Goal: Find specific page/section: Find specific page/section

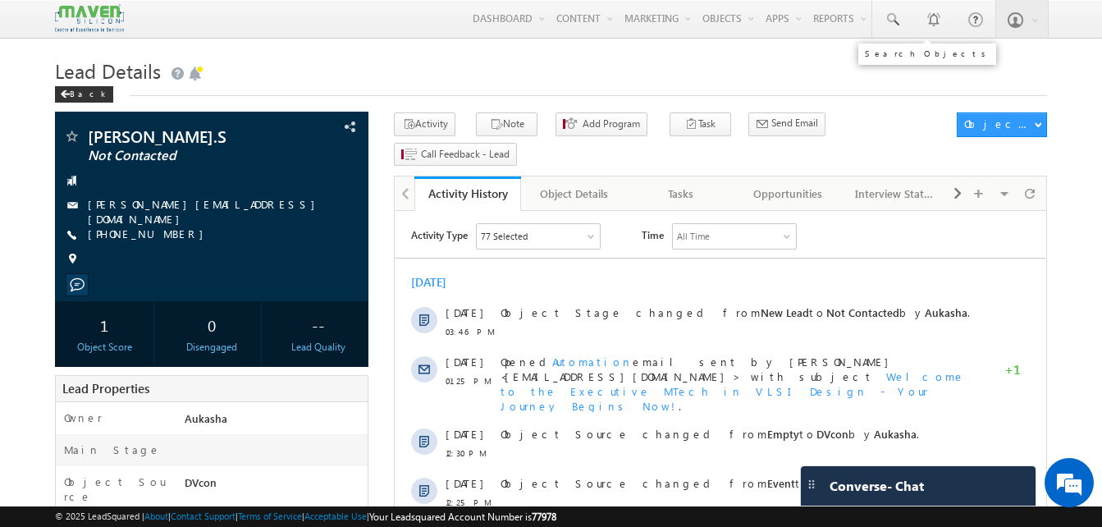
click at [891, 16] on span at bounding box center [892, 19] width 16 height 16
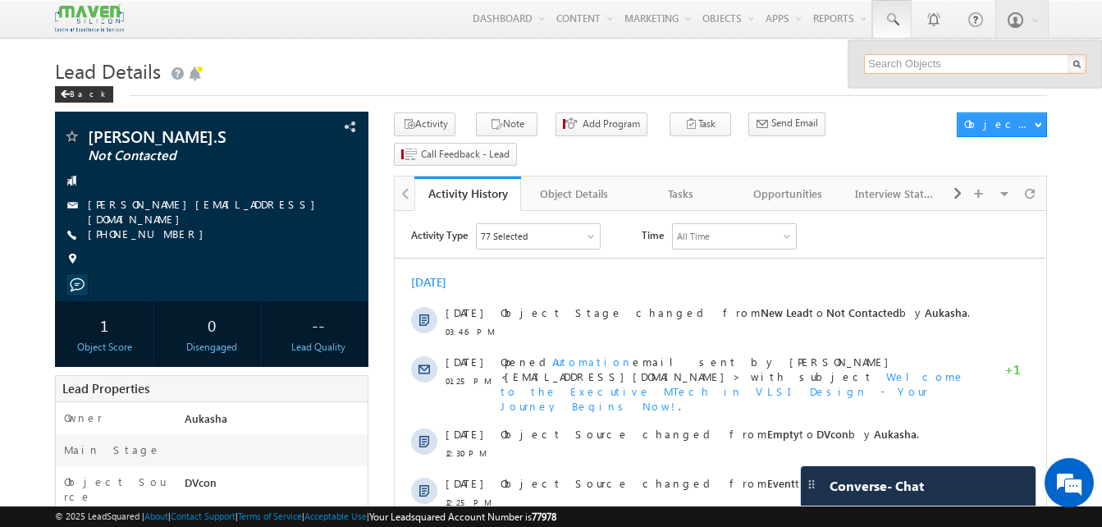
click at [916, 61] on input "text" at bounding box center [975, 64] width 222 height 20
paste input "8555928899"
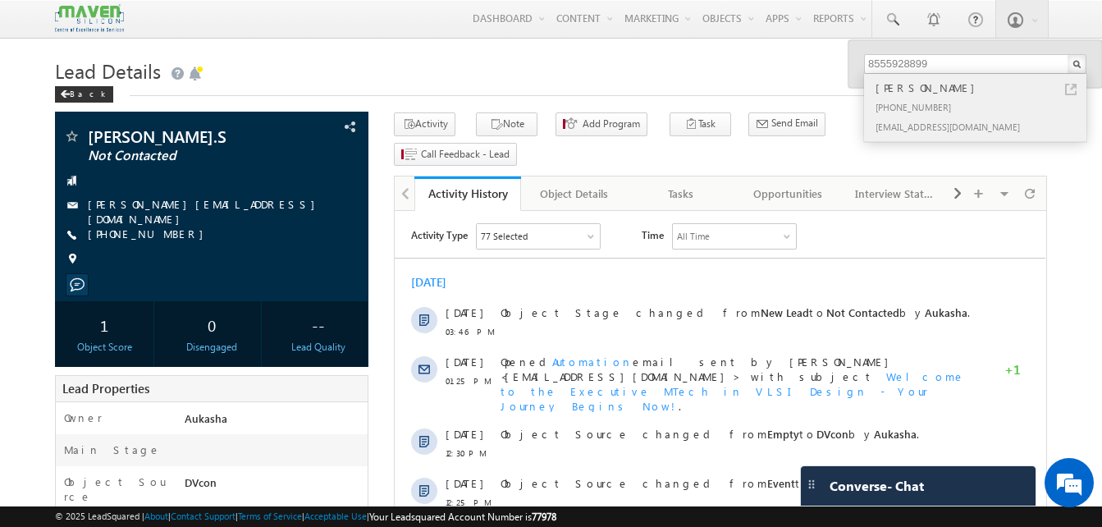
click at [1070, 91] on link at bounding box center [1070, 89] width 11 height 11
click at [313, 81] on h1 "Lead Details" at bounding box center [551, 69] width 992 height 32
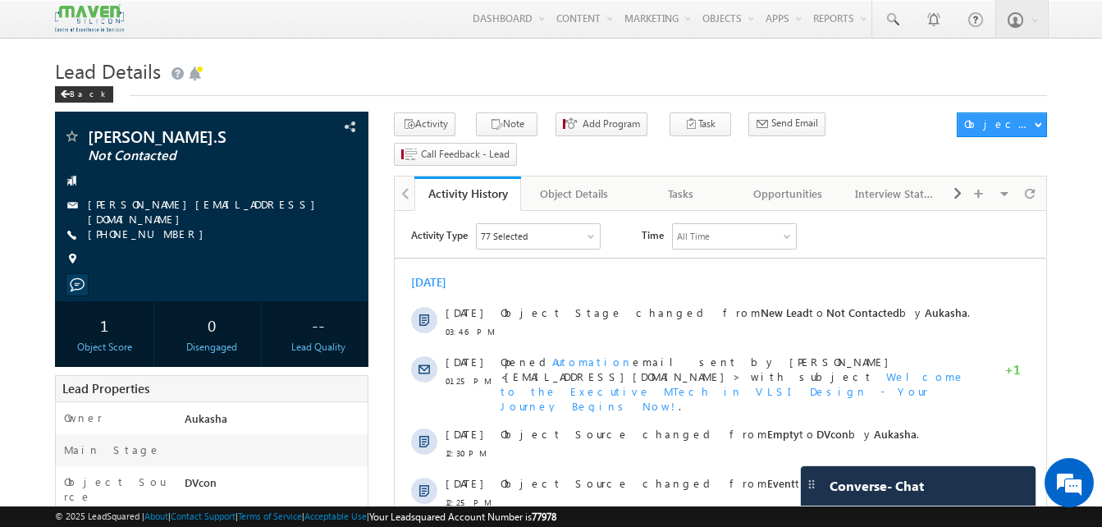
click at [726, 75] on h1 "Lead Details" at bounding box center [551, 69] width 992 height 32
click at [895, 36] on link at bounding box center [891, 19] width 39 height 38
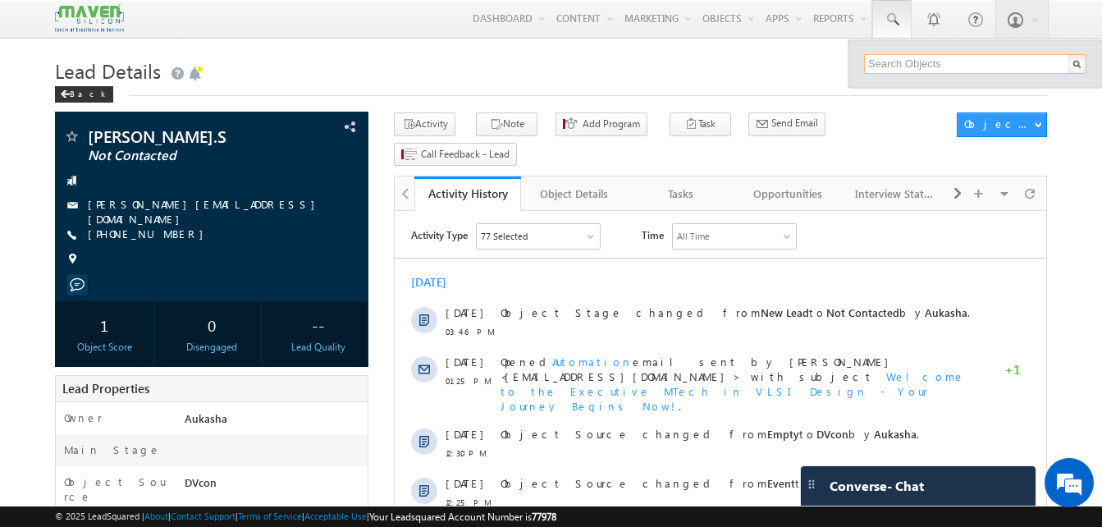
click at [914, 58] on input "text" at bounding box center [975, 64] width 222 height 20
paste input "9489152001"
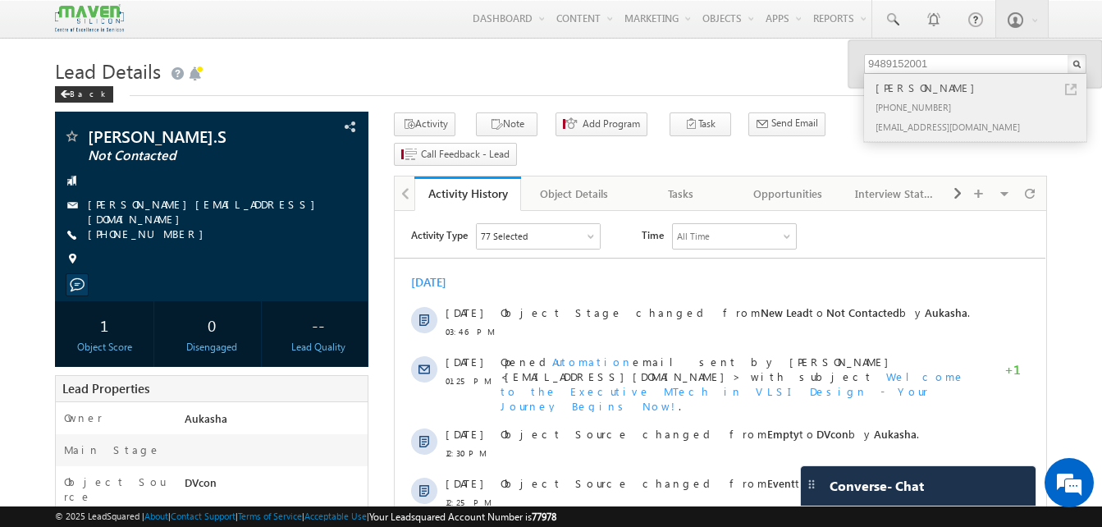
click at [1074, 89] on link at bounding box center [1070, 89] width 11 height 11
click at [935, 67] on input "9489152001" at bounding box center [975, 64] width 222 height 20
paste input "8150947670"
type input "8150947670"
click at [938, 115] on div "[PHONE_NUMBER]" at bounding box center [982, 107] width 220 height 20
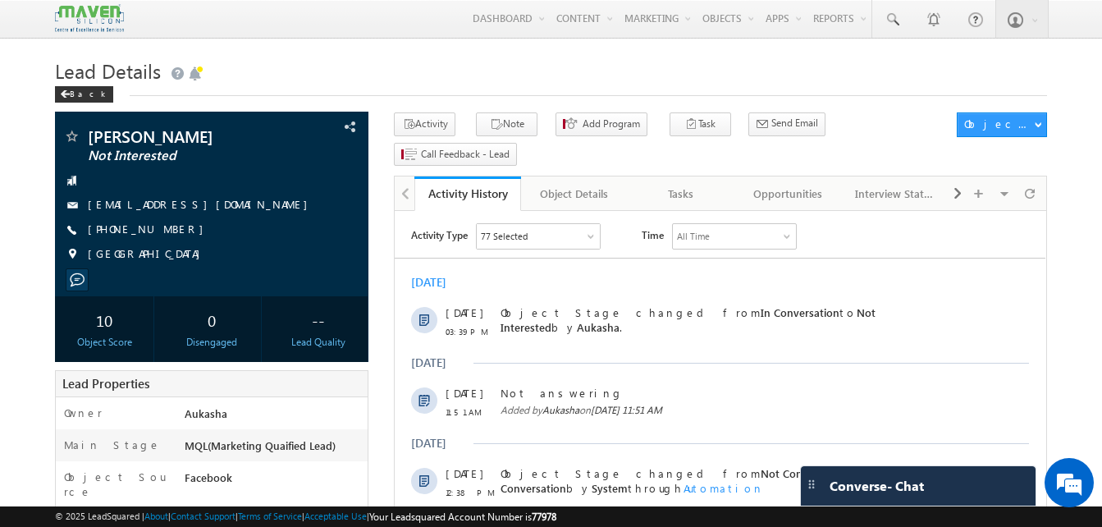
click at [167, 229] on div "+91-8555928899" at bounding box center [211, 230] width 297 height 16
copy div "+91-8555928899"
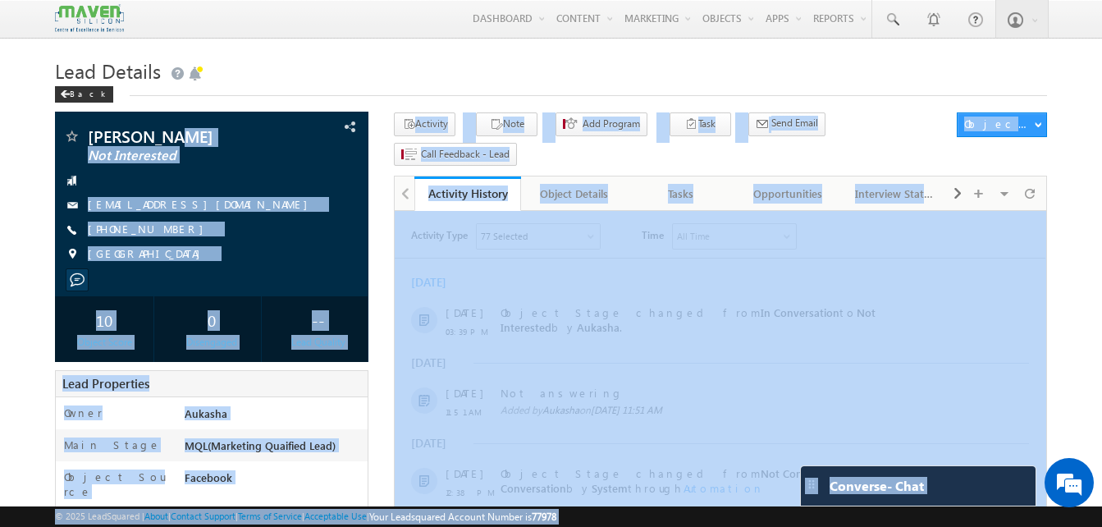
drag, startPoint x: 173, startPoint y: 136, endPoint x: 77, endPoint y: 130, distance: 96.2
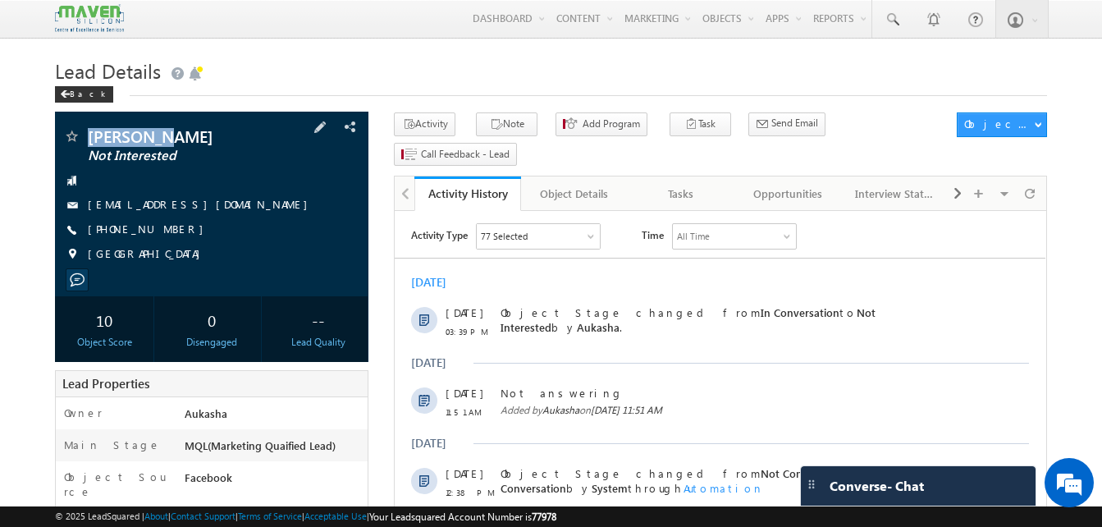
click at [83, 131] on div "Harikumar Not Interested" at bounding box center [211, 136] width 297 height 16
copy div "Harikumar"
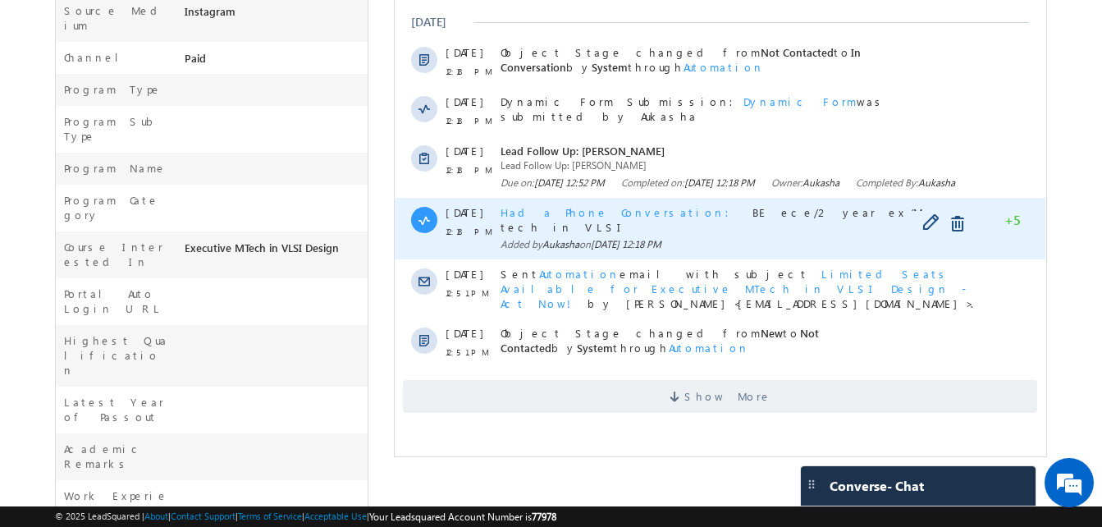
scroll to position [514, 0]
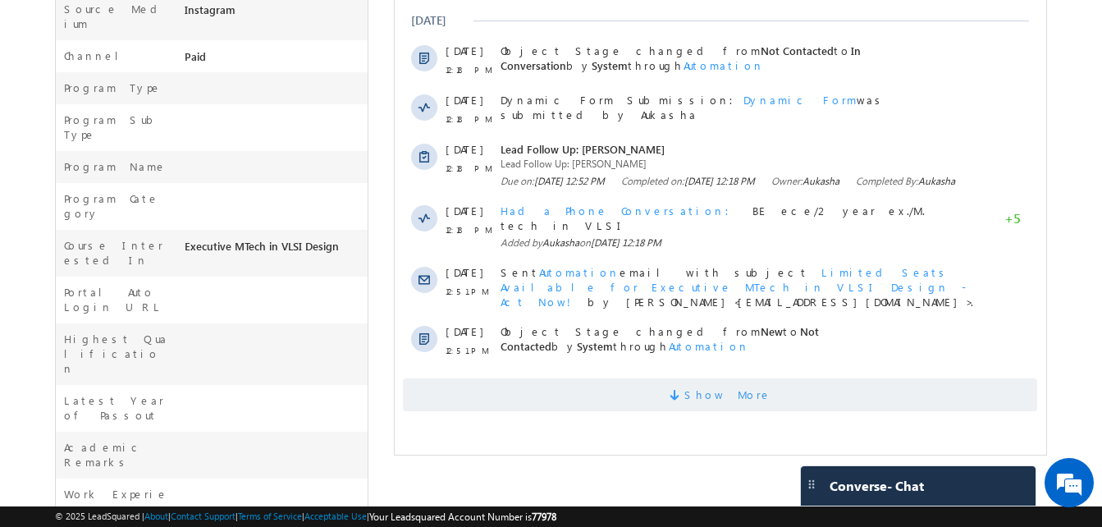
click at [711, 388] on span "Show More" at bounding box center [727, 394] width 87 height 33
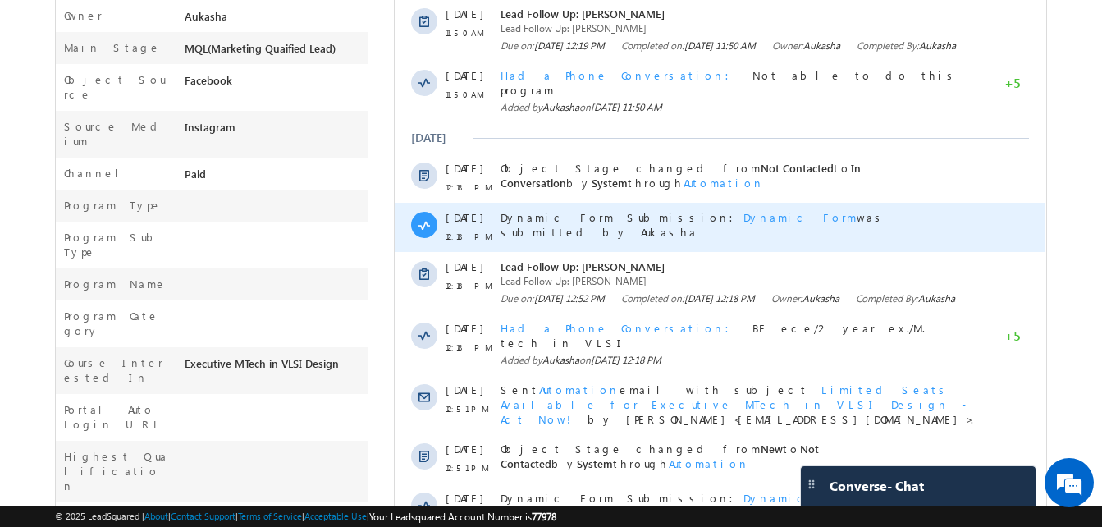
scroll to position [0, 0]
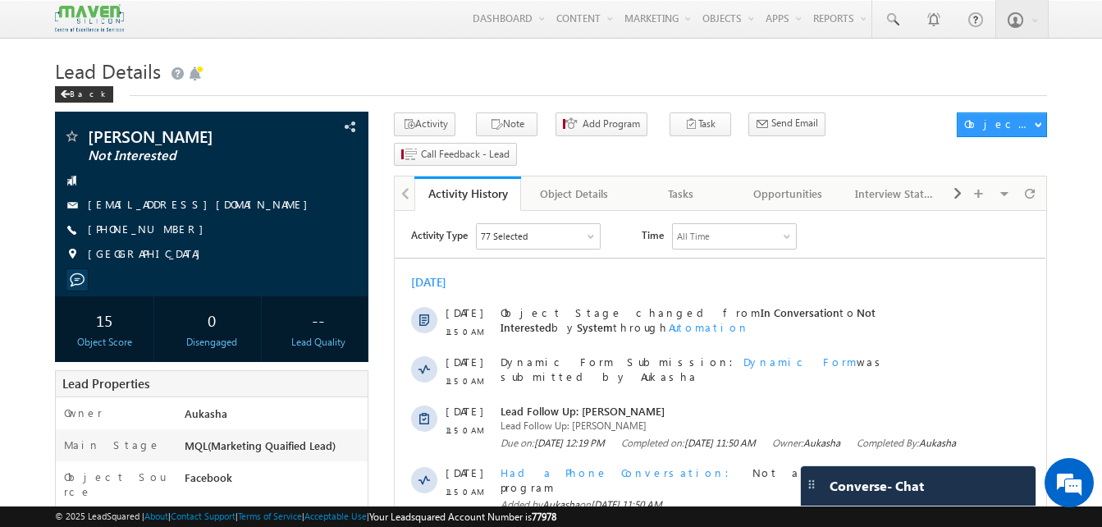
click at [450, 57] on h1 "Lead Details" at bounding box center [551, 69] width 992 height 32
click at [168, 230] on div "[PHONE_NUMBER]" at bounding box center [211, 230] width 297 height 16
copy div "[PHONE_NUMBER]"
drag, startPoint x: 143, startPoint y: 141, endPoint x: 90, endPoint y: 131, distance: 53.4
click at [90, 131] on span "Kavin" at bounding box center [184, 136] width 193 height 16
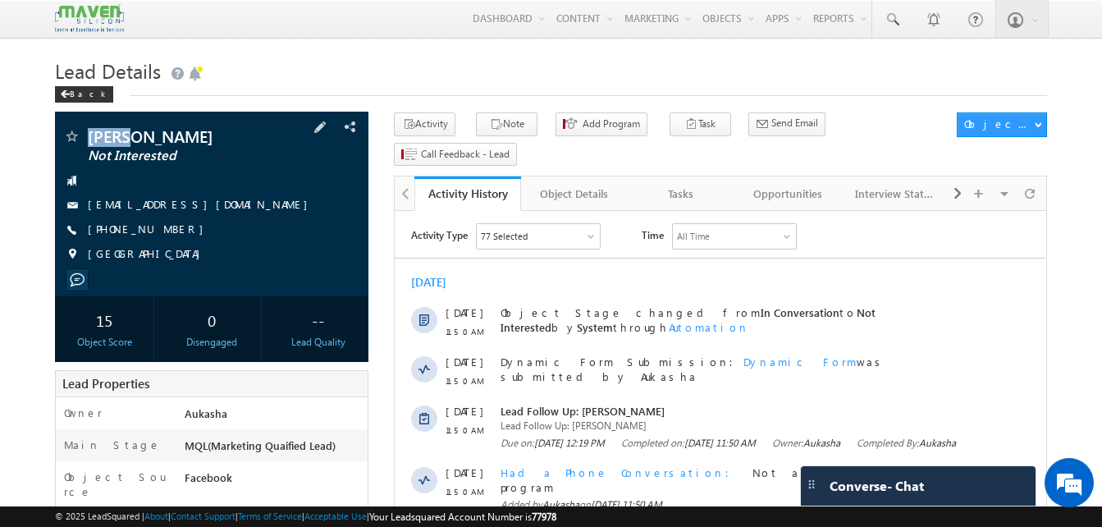
copy span "Kavin"
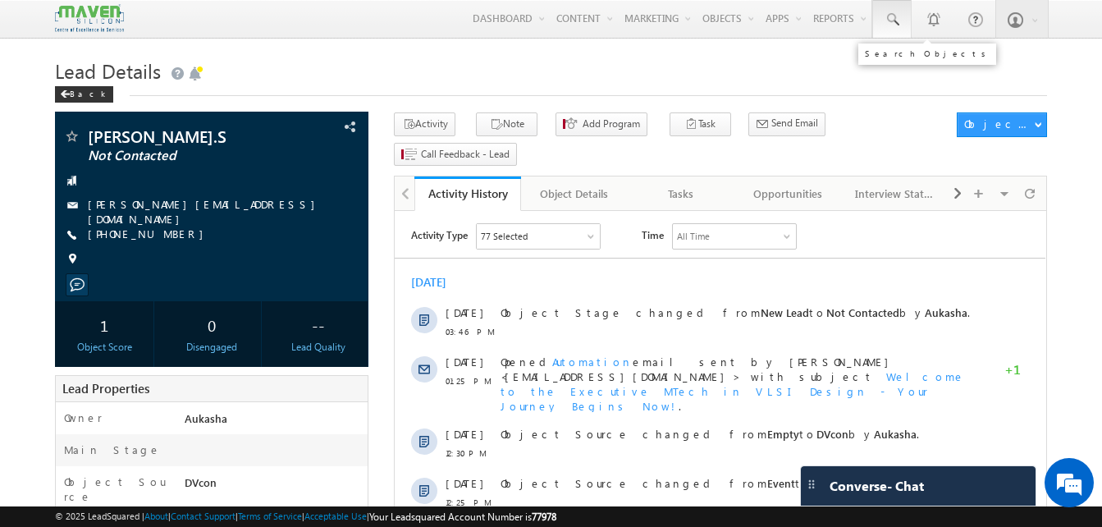
click at [889, 21] on span at bounding box center [892, 19] width 16 height 16
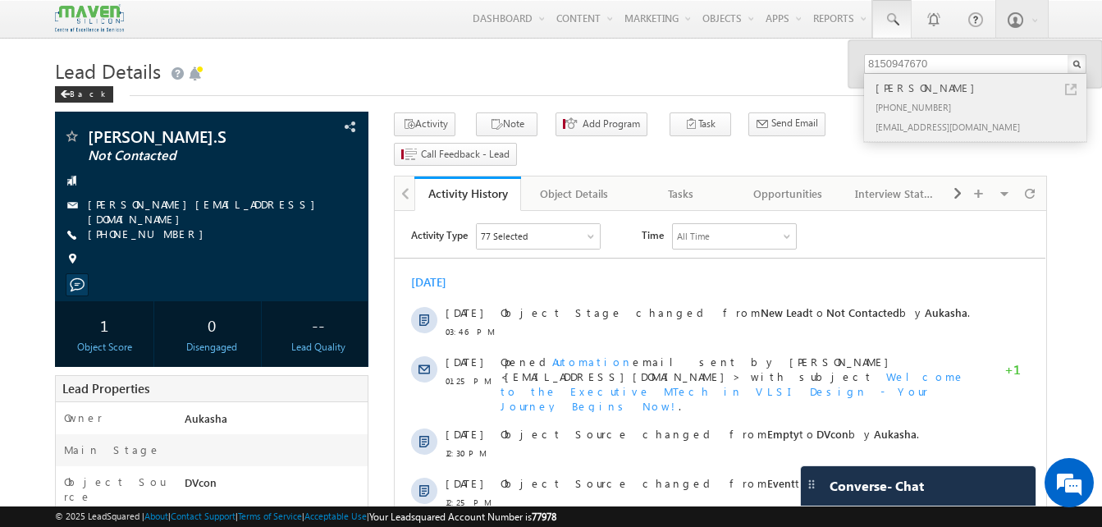
click at [1069, 89] on link at bounding box center [1070, 89] width 11 height 11
click at [947, 66] on input "8150947670" at bounding box center [975, 64] width 222 height 20
paste input "7845675084"
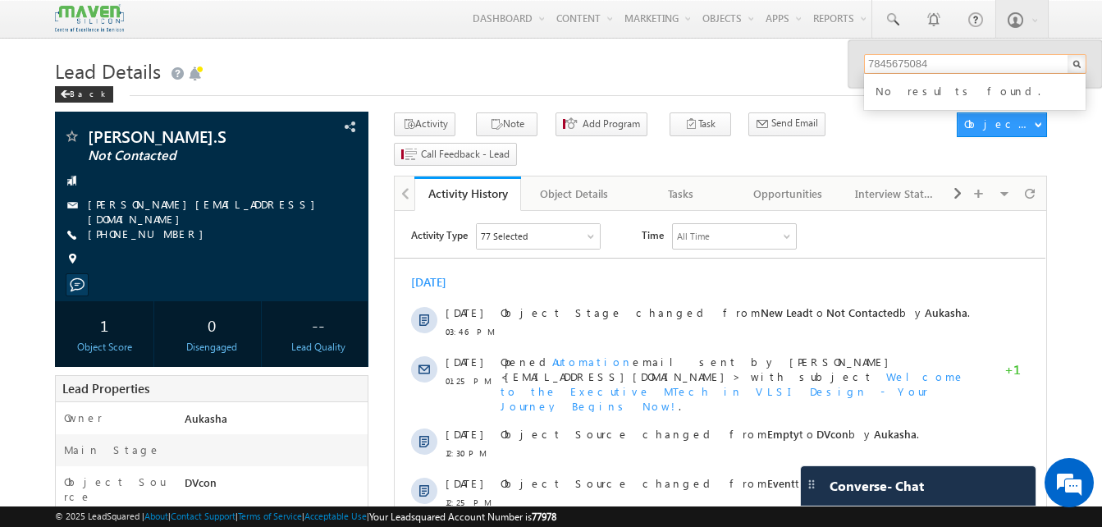
type input "7845675084"
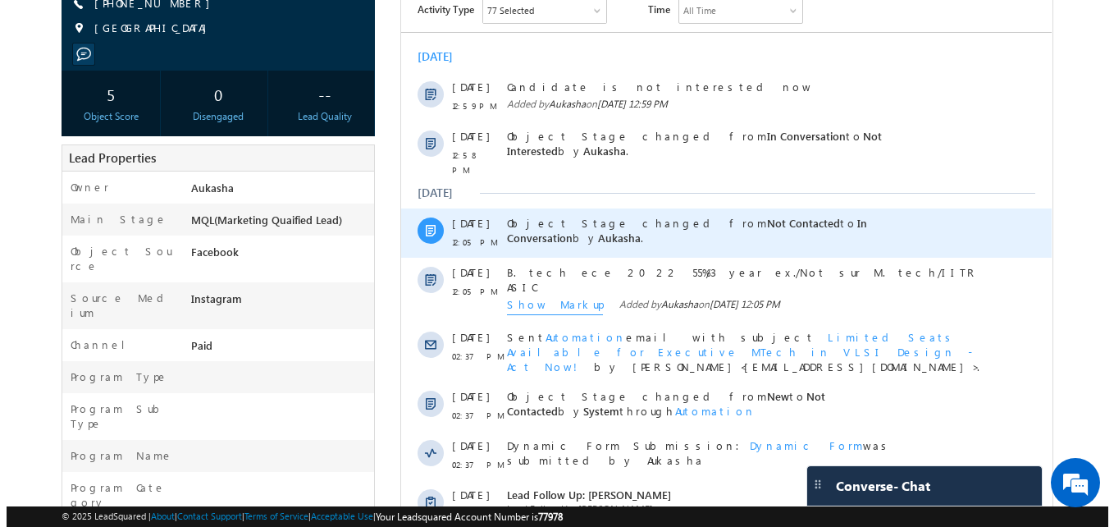
scroll to position [226, 0]
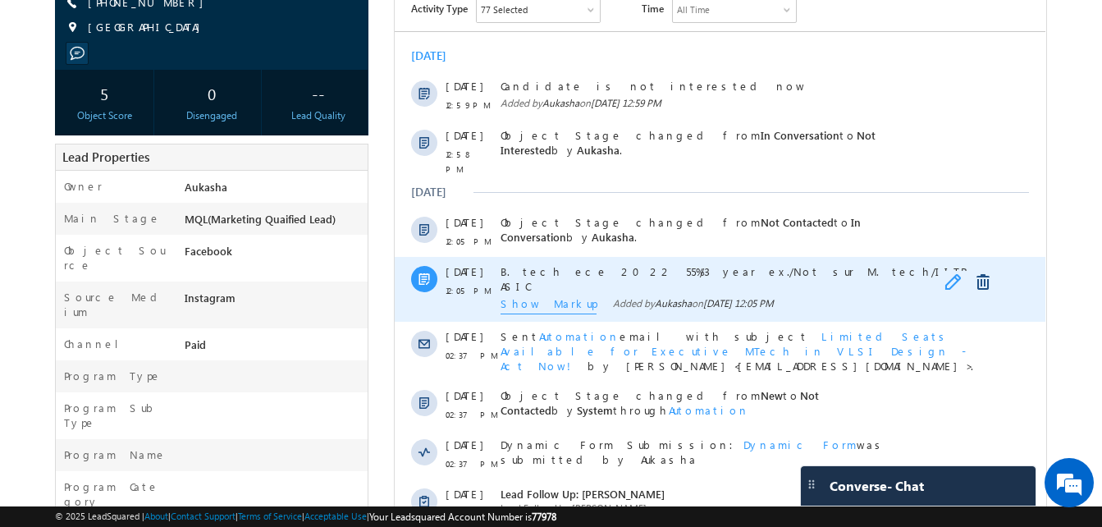
click at [958, 274] on link at bounding box center [954, 282] width 20 height 16
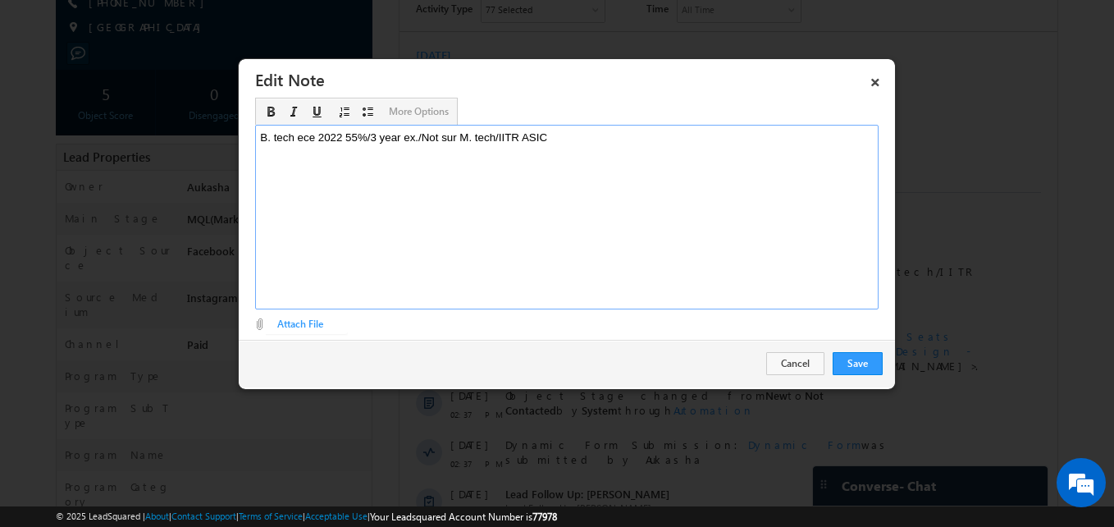
click at [456, 137] on span "B. tech ece 2022 55%/3 year ex./Not sur M. tech/IITR ASIC" at bounding box center [403, 137] width 287 height 12
click at [868, 361] on button "Save" at bounding box center [858, 363] width 50 height 23
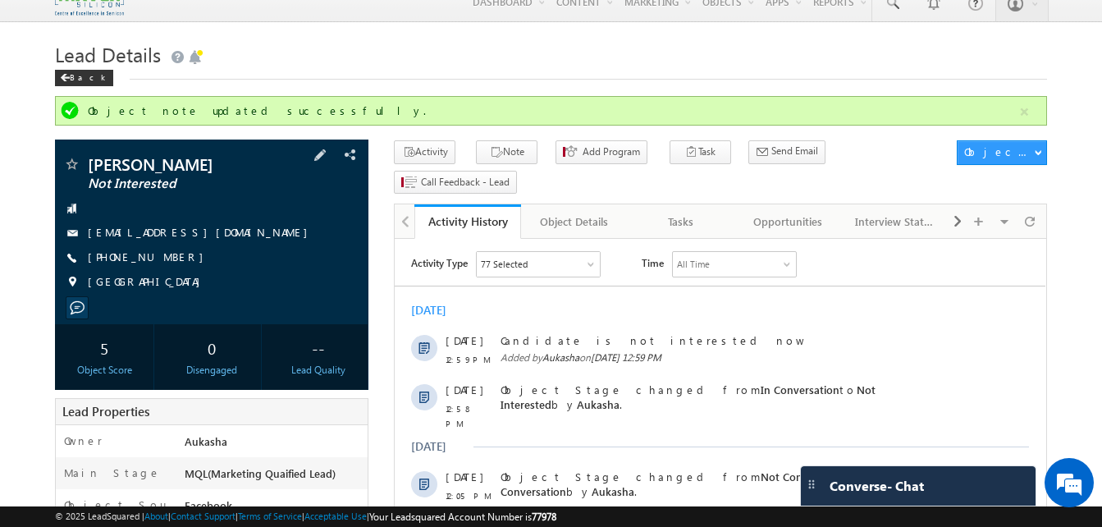
scroll to position [2, 0]
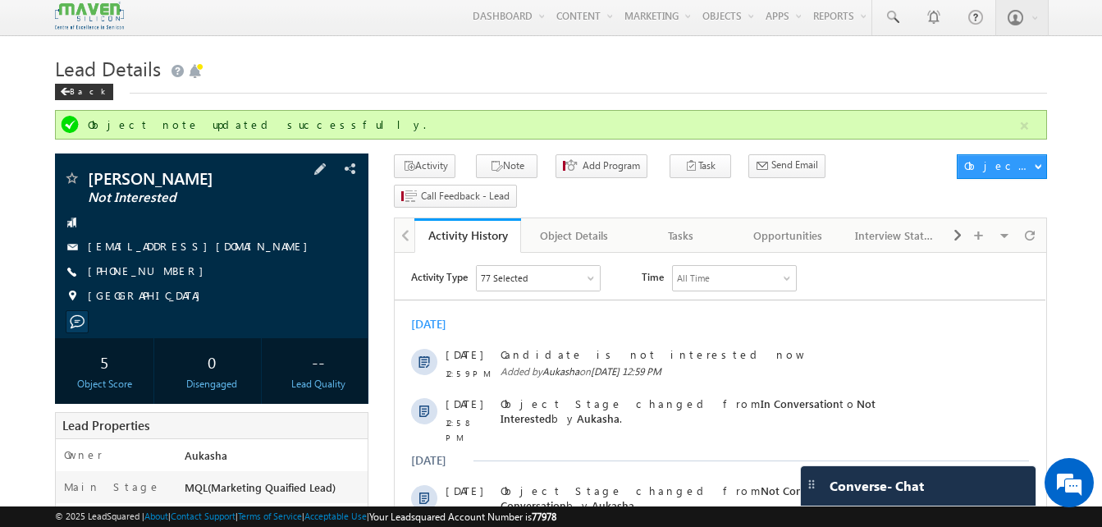
click at [166, 272] on div "[PHONE_NUMBER]" at bounding box center [211, 271] width 297 height 16
copy div "[PHONE_NUMBER]"
drag, startPoint x: 236, startPoint y: 176, endPoint x: 90, endPoint y: 172, distance: 146.1
click at [90, 172] on span "[PERSON_NAME]" at bounding box center [184, 178] width 193 height 16
copy span "[PERSON_NAME]"
